Goal: Subscribe to service/newsletter

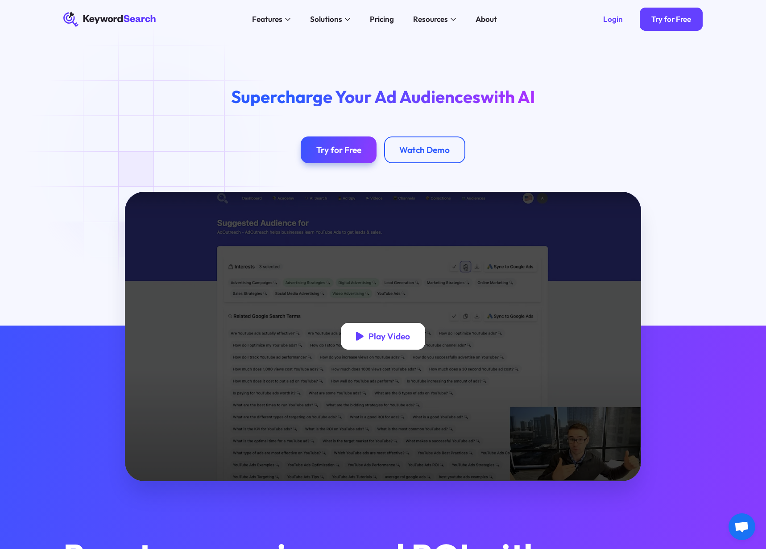
click at [409, 337] on div "Play Video" at bounding box center [388, 336] width 41 height 11
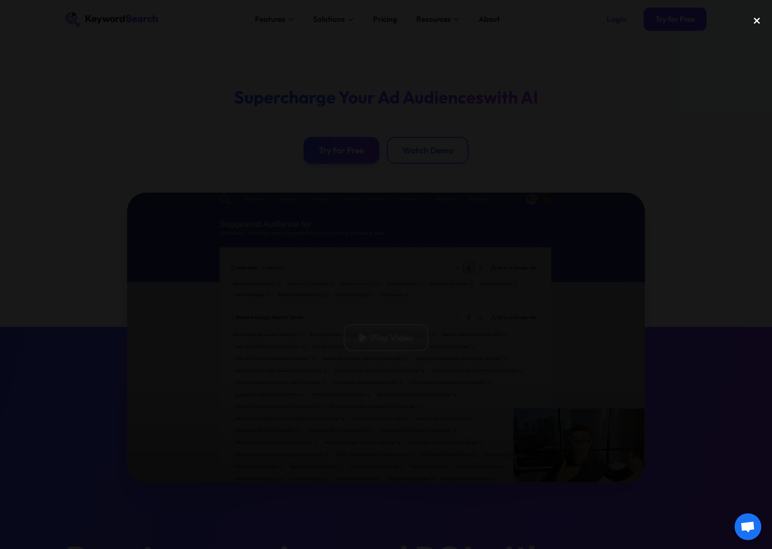
click at [758, 19] on div "close lightbox" at bounding box center [757, 21] width 30 height 20
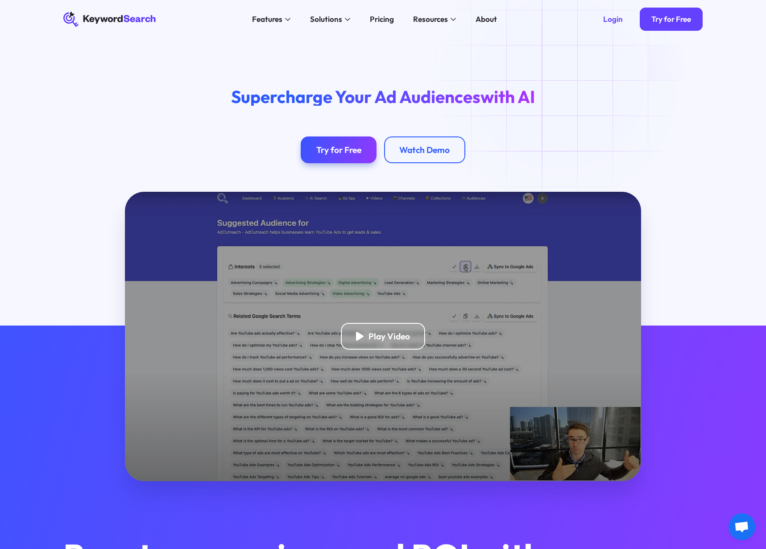
click at [553, 145] on div "Supercharge Your Ad Audiences with AI Try for Free Watch Demo" at bounding box center [382, 120] width 459 height 87
click at [392, 19] on div "Pricing" at bounding box center [382, 19] width 24 height 12
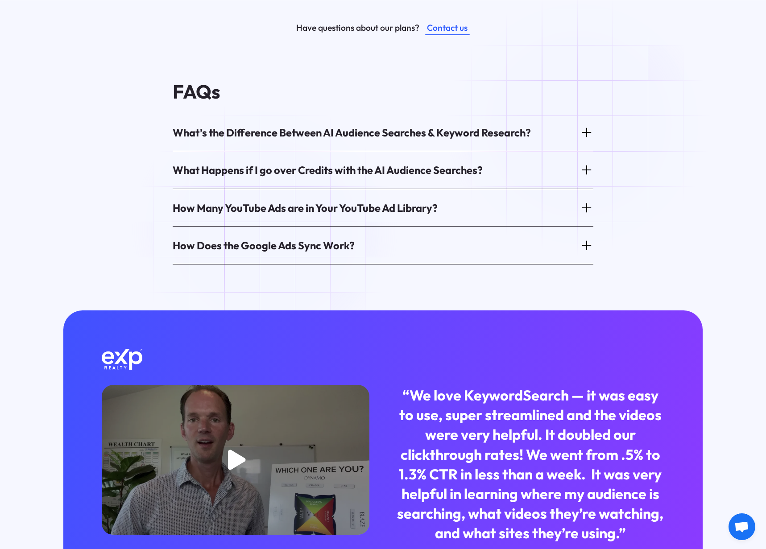
click at [595, 120] on div "FAQs What’s the Difference Between AI Audience Searches & Keyword Research? Tap…" at bounding box center [382, 172] width 669 height 183
click at [583, 132] on icon at bounding box center [586, 132] width 9 height 0
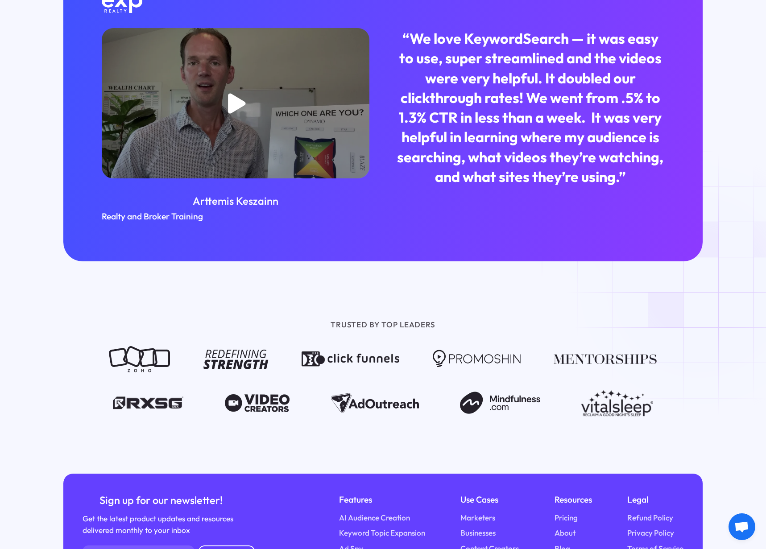
scroll to position [1062, 0]
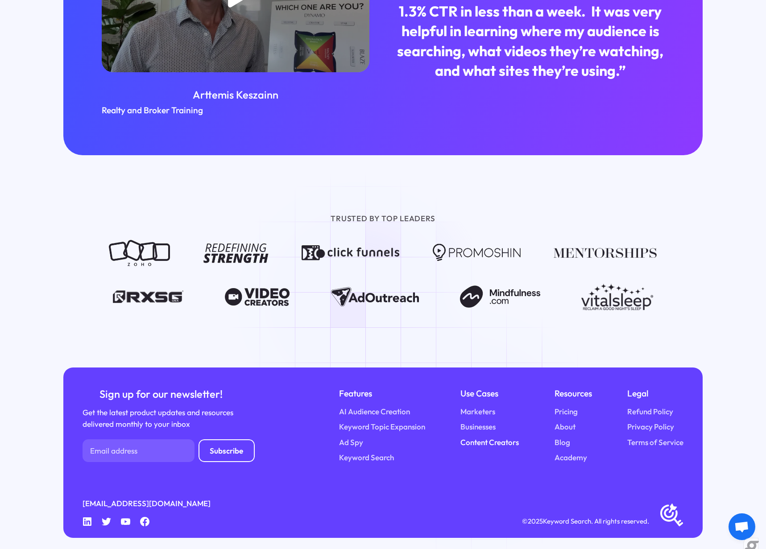
click at [479, 438] on link "Content Creators" at bounding box center [489, 443] width 58 height 12
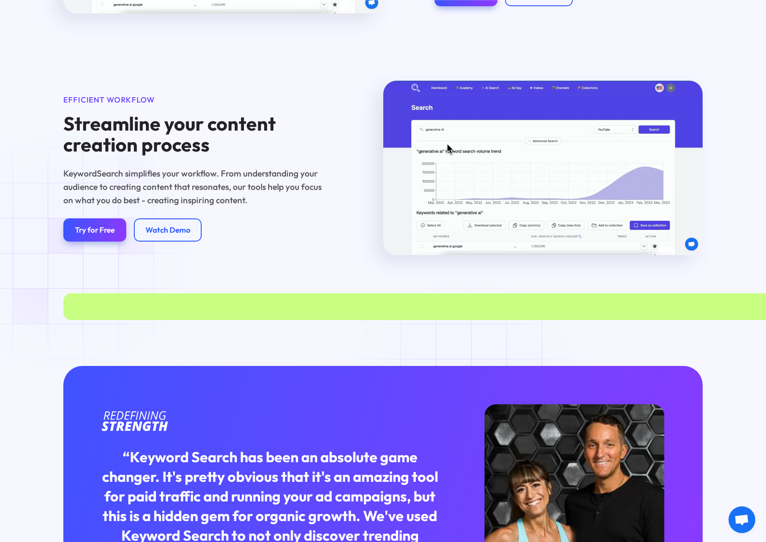
scroll to position [2061, 0]
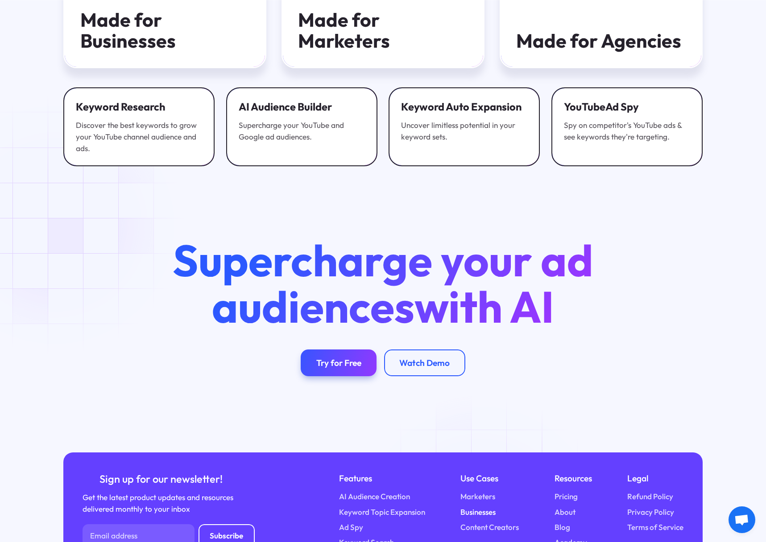
click at [482, 518] on link "Businesses" at bounding box center [477, 513] width 35 height 12
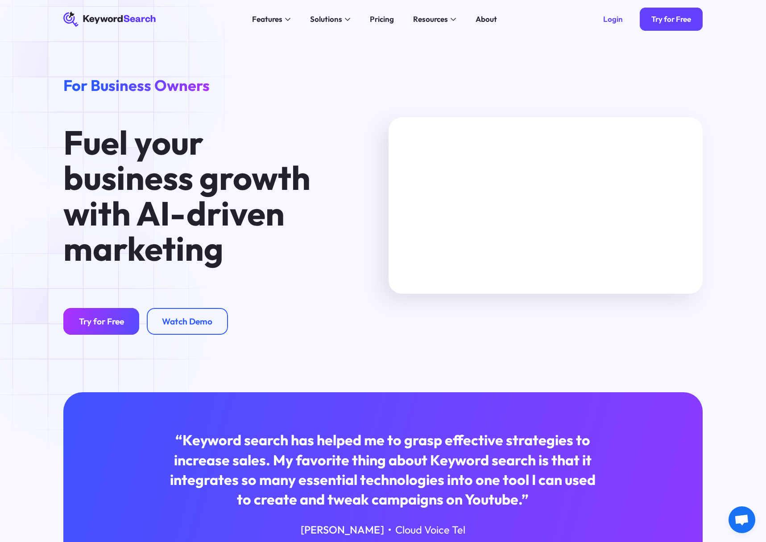
click at [87, 322] on div "Try for Free" at bounding box center [101, 321] width 45 height 11
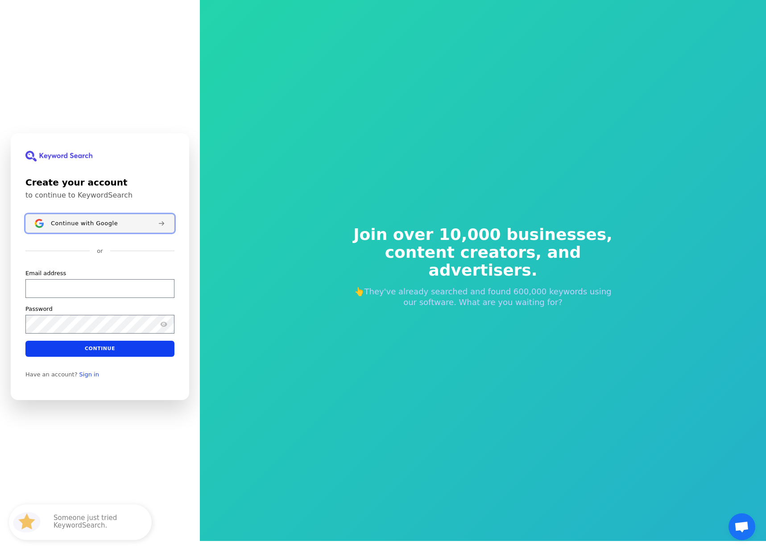
click at [81, 215] on button "Continue with Google" at bounding box center [99, 223] width 149 height 19
